Goal: Navigation & Orientation: Understand site structure

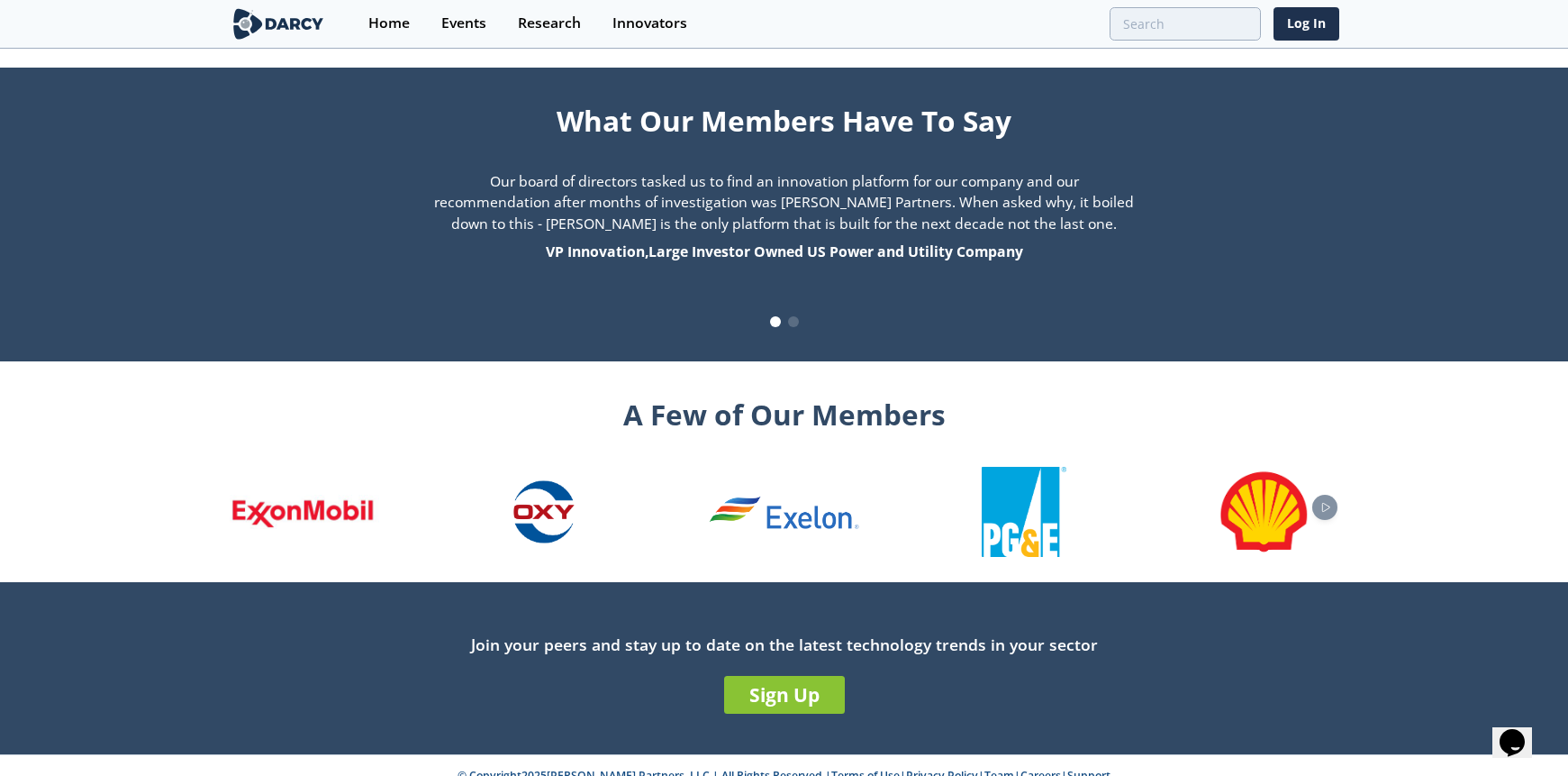
click at [917, 768] on link "Privacy Policy" at bounding box center [941, 775] width 72 height 15
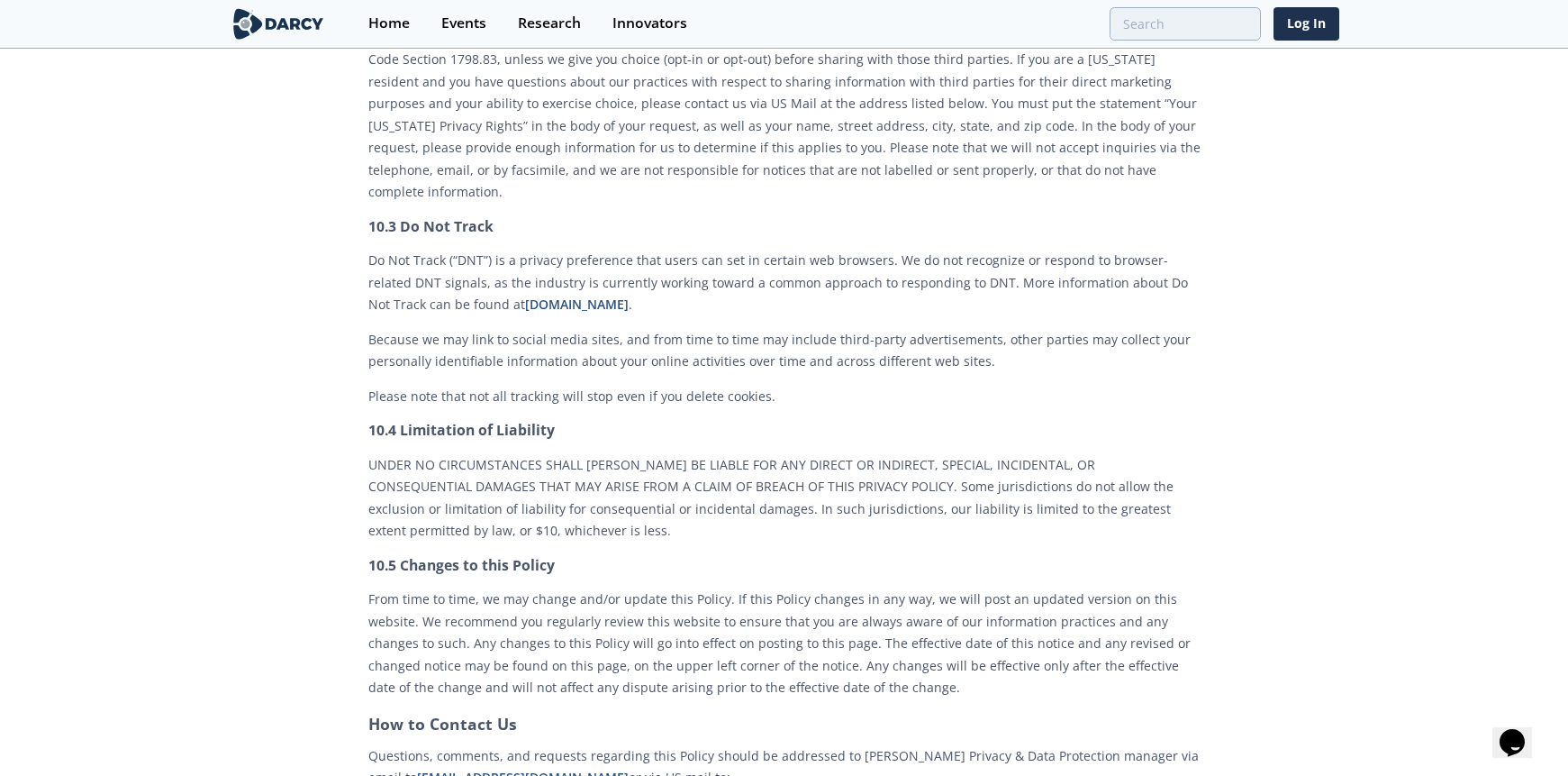
scroll to position [7644, 0]
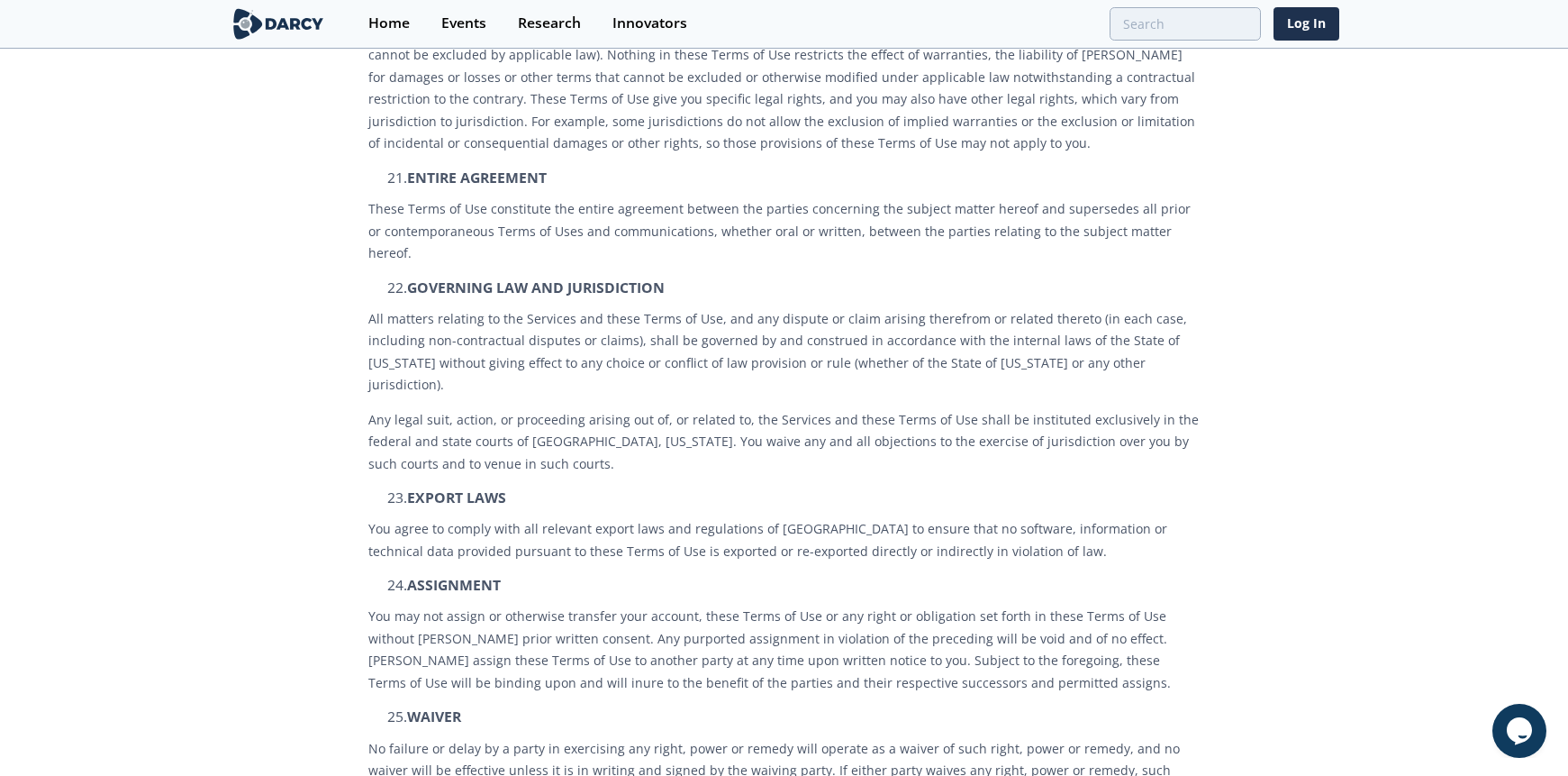
scroll to position [5199, 0]
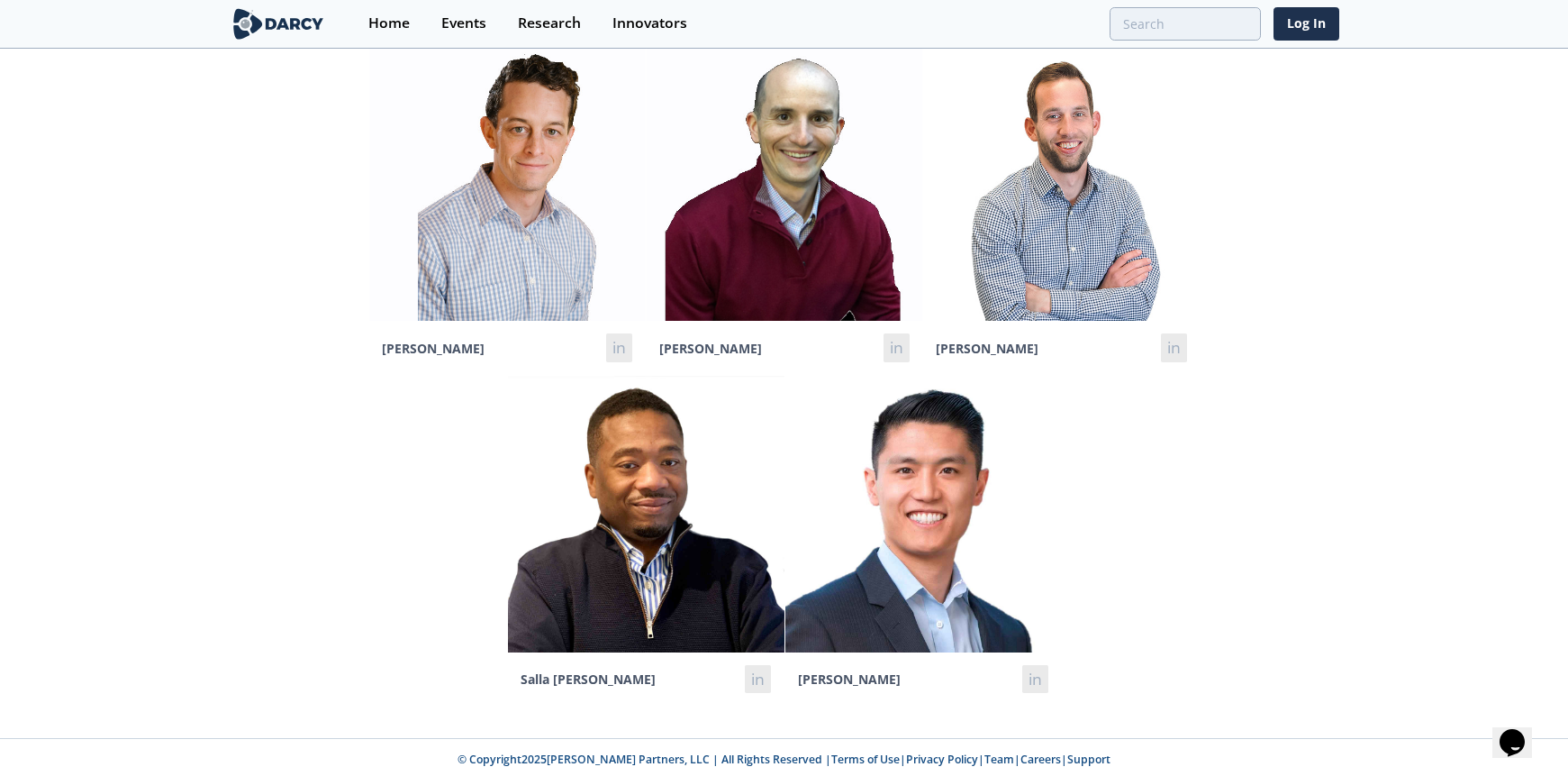
scroll to position [104, 0]
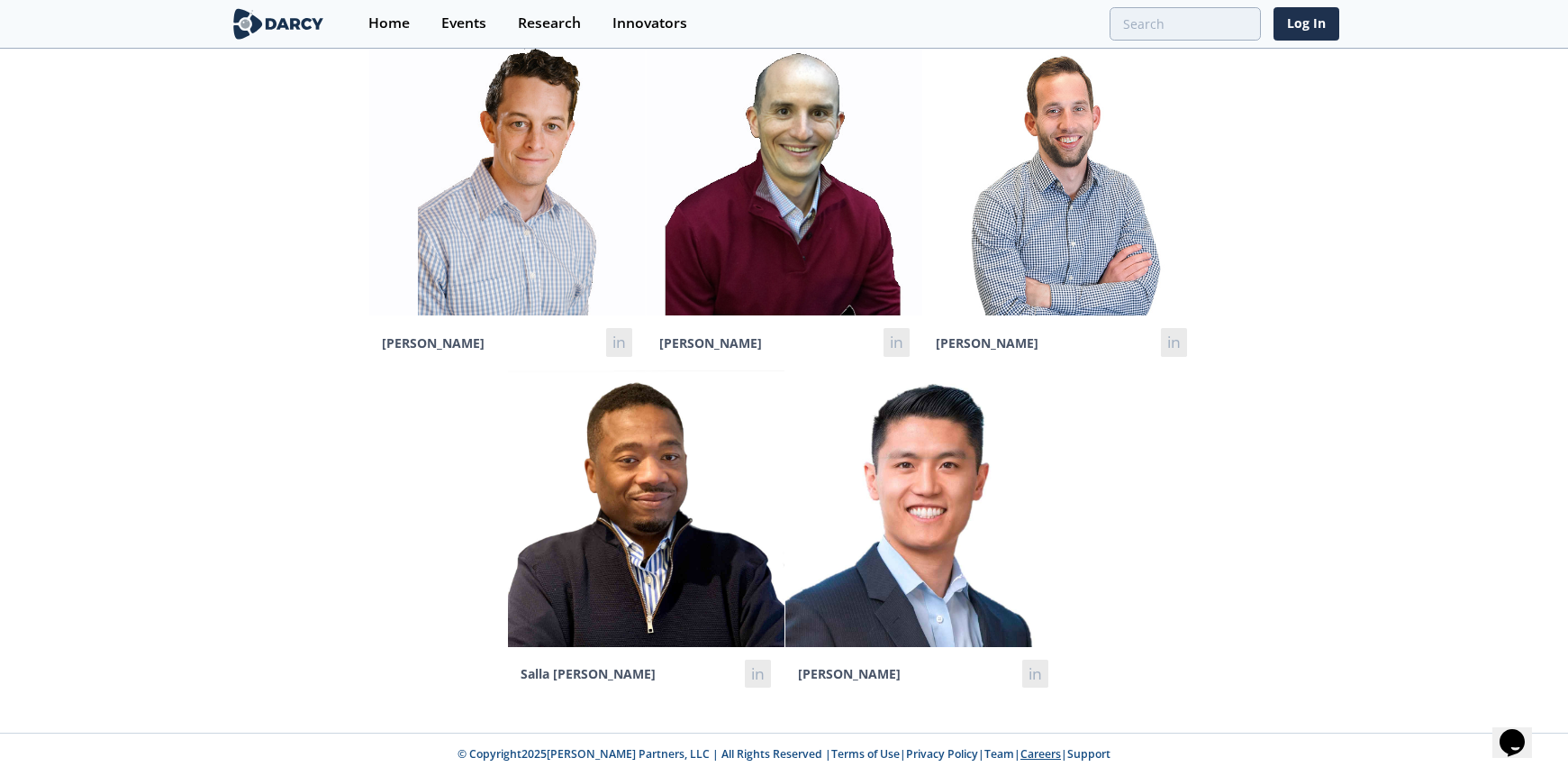
click at [1020, 747] on link "Careers" at bounding box center [1040, 753] width 41 height 15
